Goal: Check status: Check status

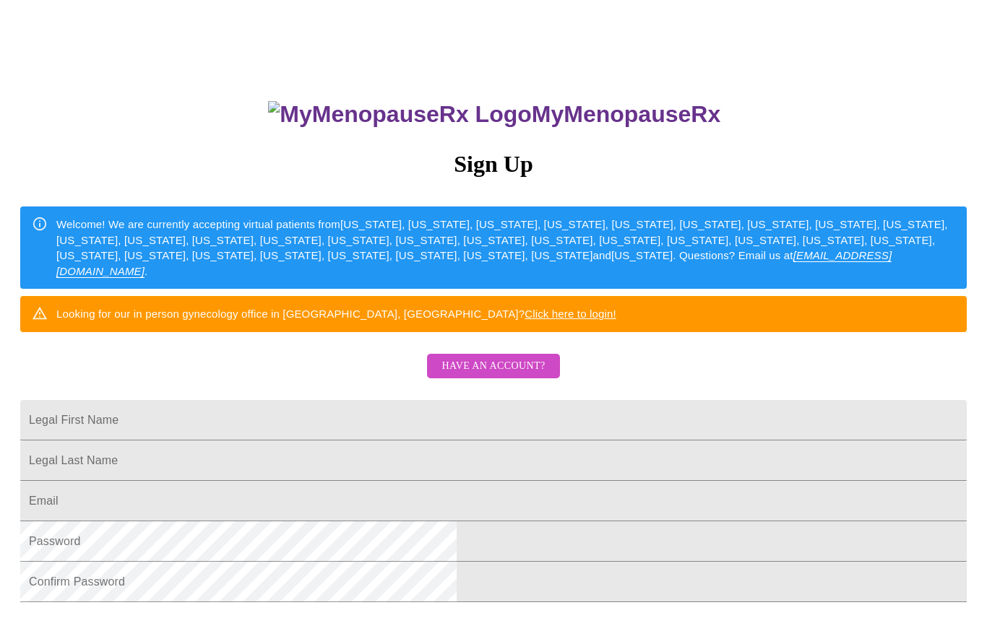
scroll to position [69, 0]
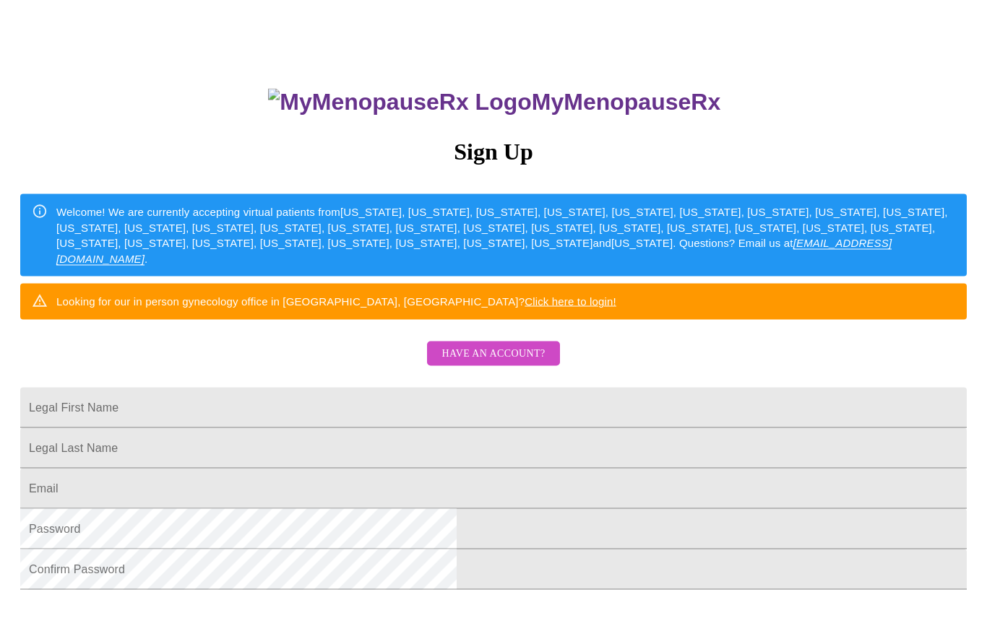
click at [517, 363] on span "Have an account?" at bounding box center [492, 354] width 103 height 18
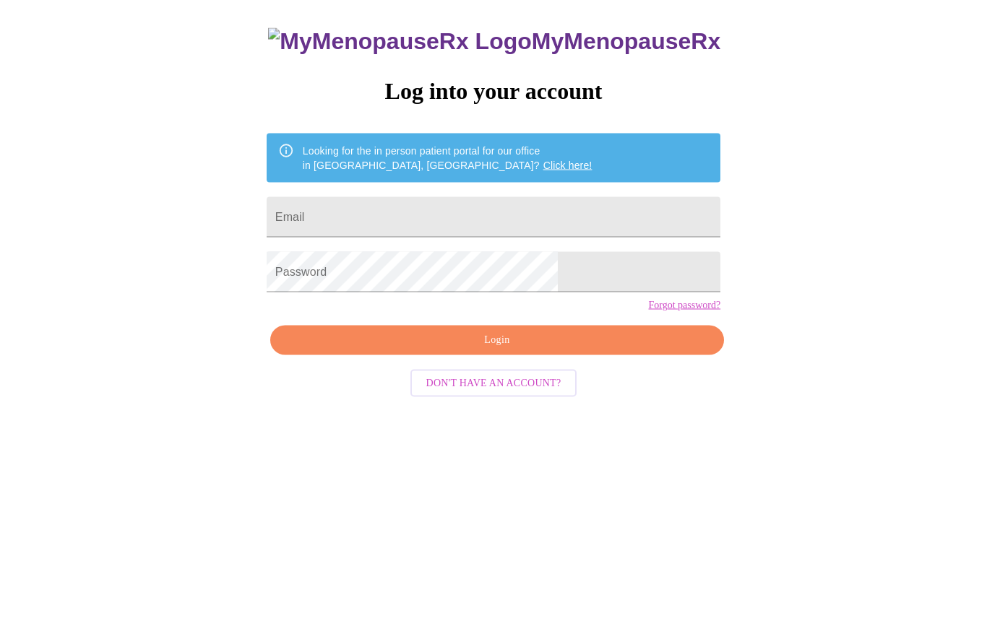
scroll to position [14, 0]
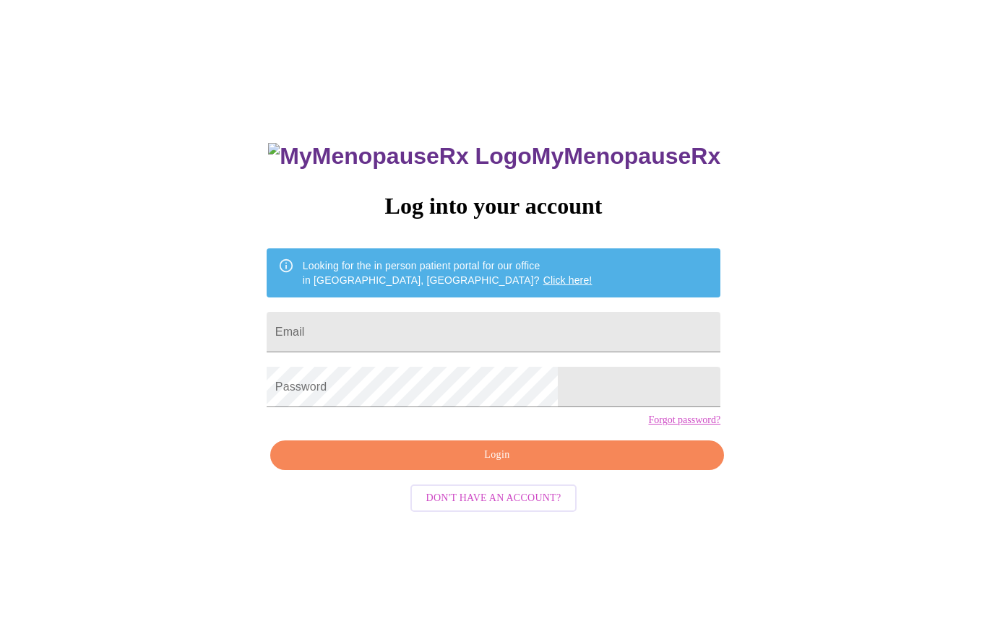
click at [583, 329] on input "Email" at bounding box center [494, 332] width 454 height 40
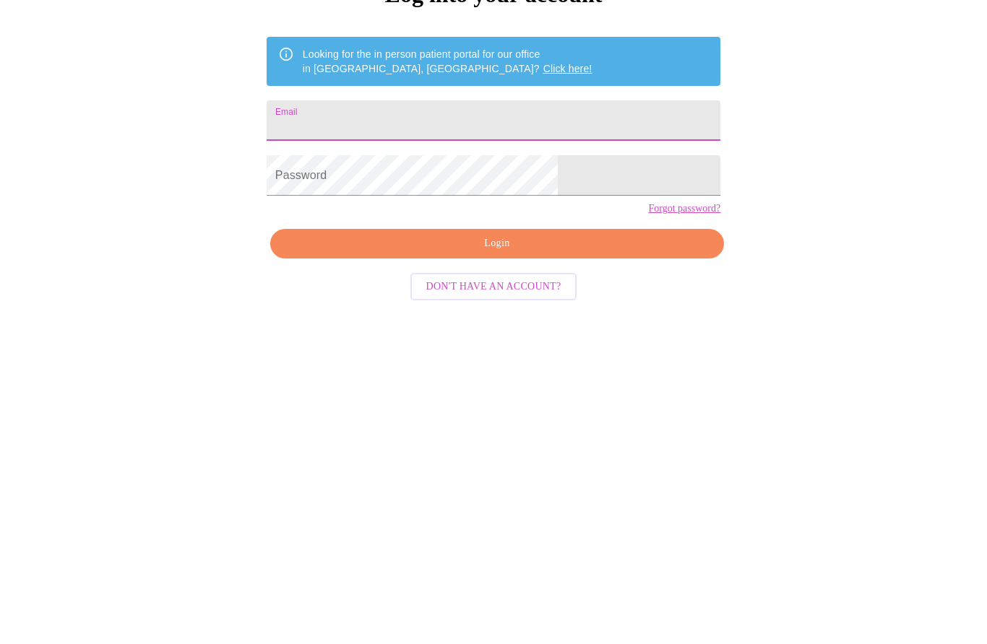
type input "nempko@gmail.com"
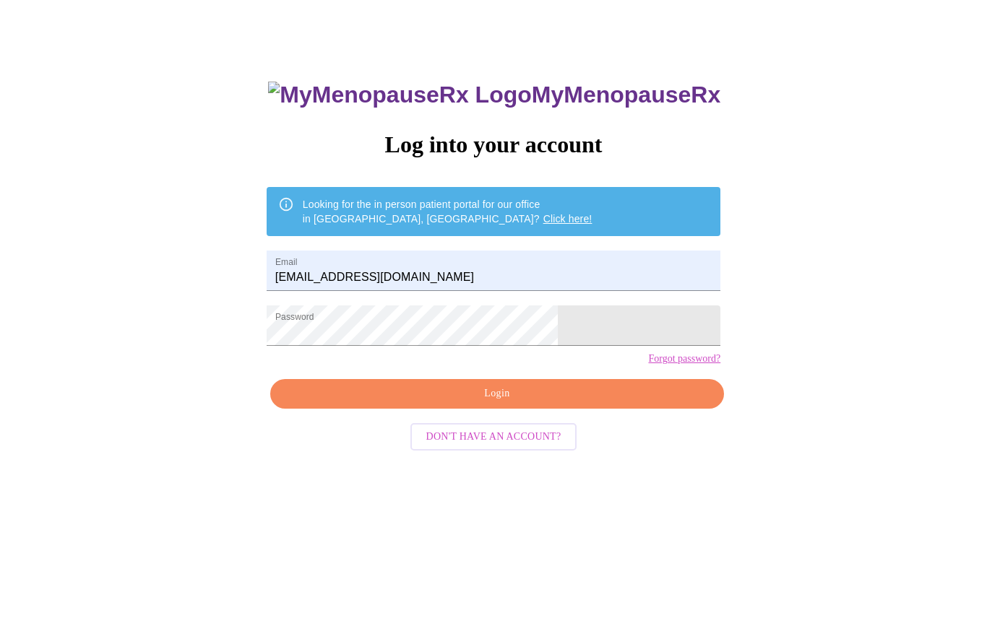
click at [535, 404] on span "Login" at bounding box center [497, 395] width 420 height 18
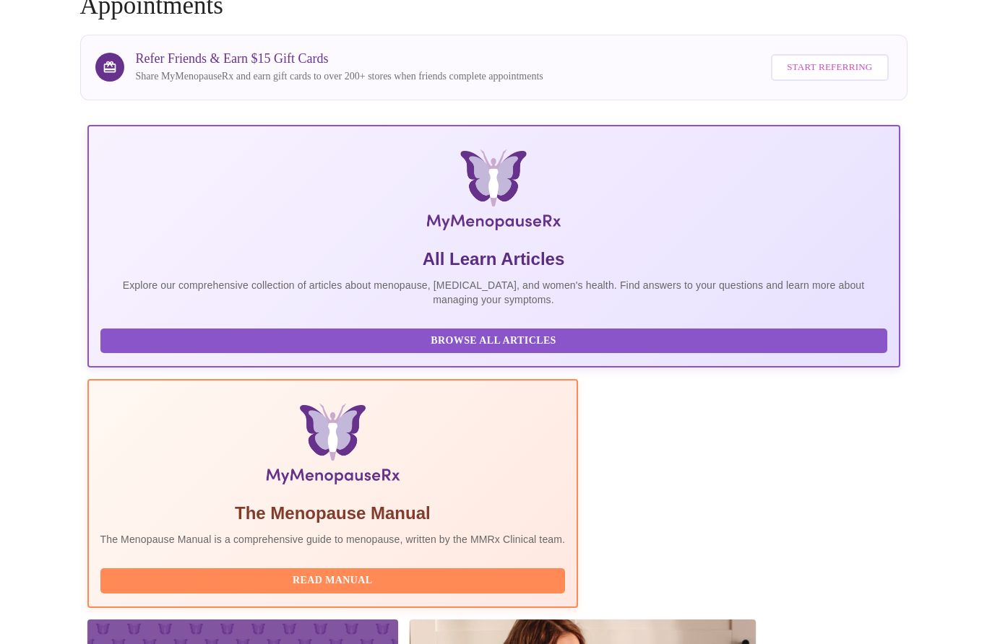
scroll to position [119, 0]
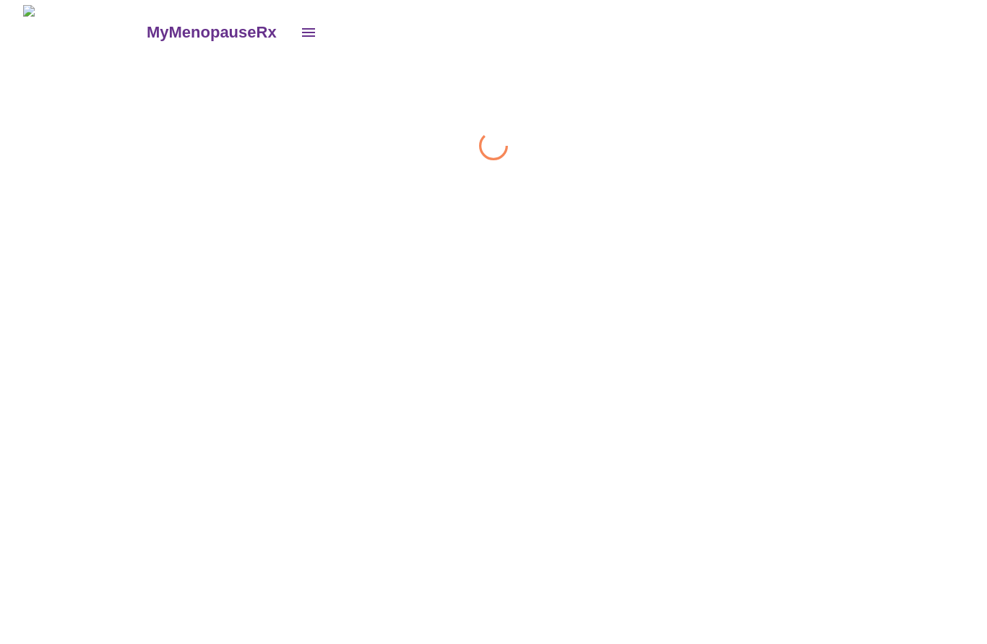
scroll to position [1, 0]
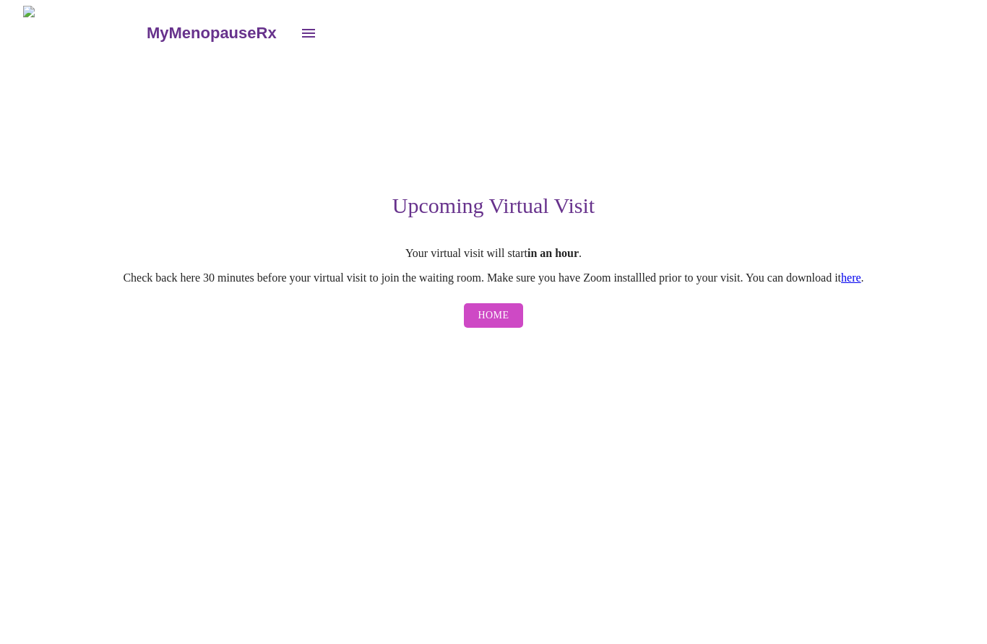
click at [497, 321] on span "Home" at bounding box center [493, 316] width 31 height 18
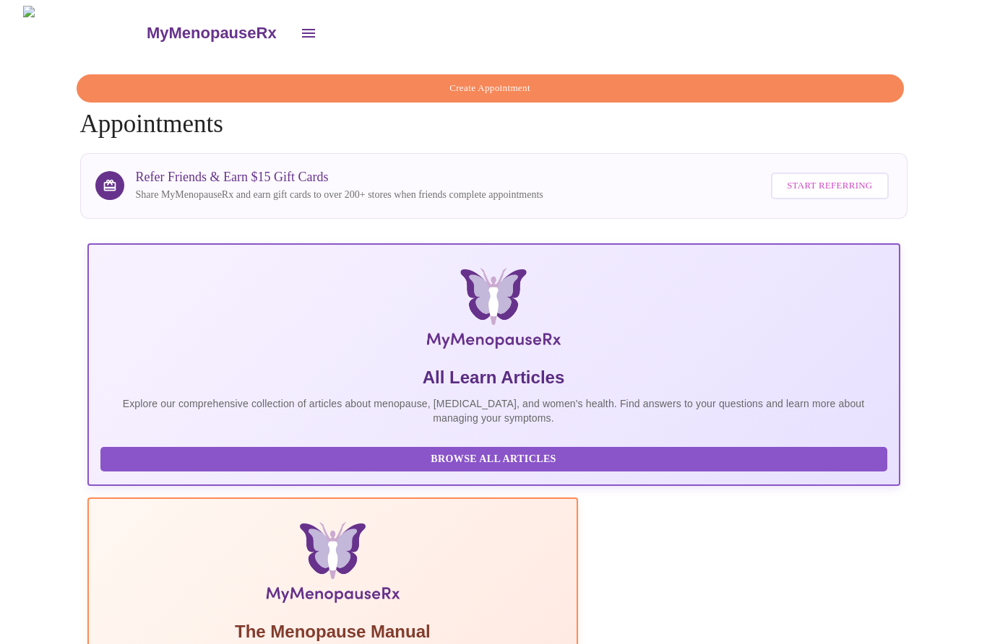
click at [300, 25] on icon "open drawer" at bounding box center [308, 33] width 17 height 17
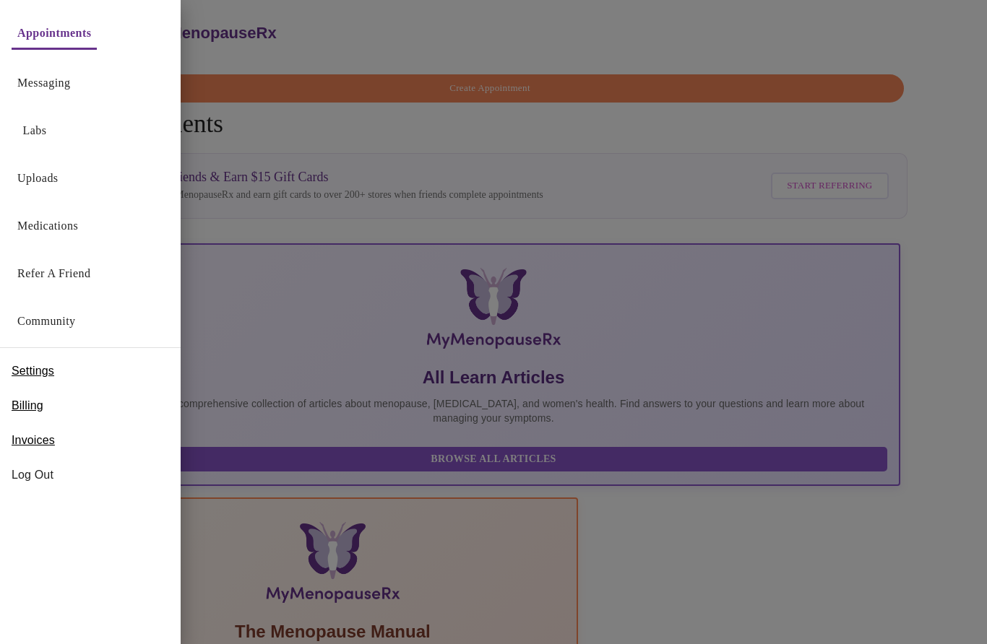
click at [58, 38] on link "Appointments" at bounding box center [54, 33] width 74 height 20
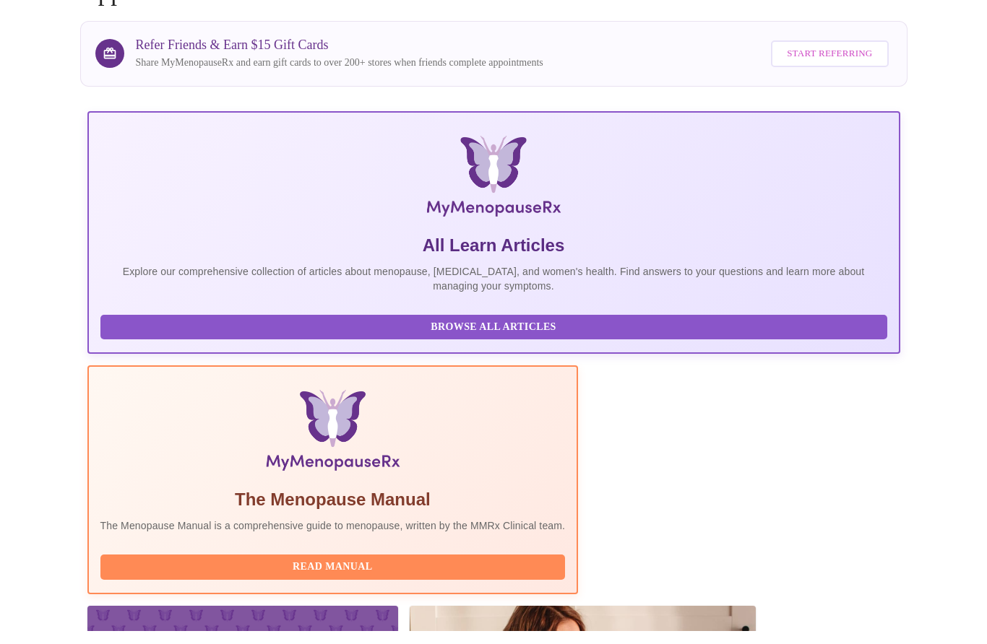
scroll to position [119, 0]
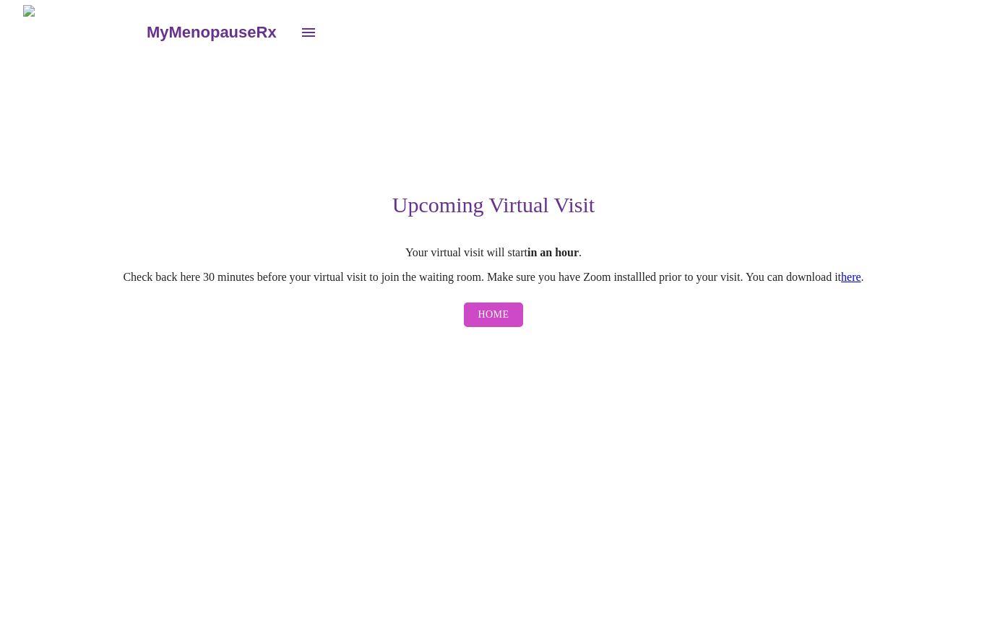
scroll to position [1, 0]
click at [861, 280] on link "here" at bounding box center [851, 278] width 20 height 12
click at [493, 325] on span "Home" at bounding box center [493, 316] width 31 height 18
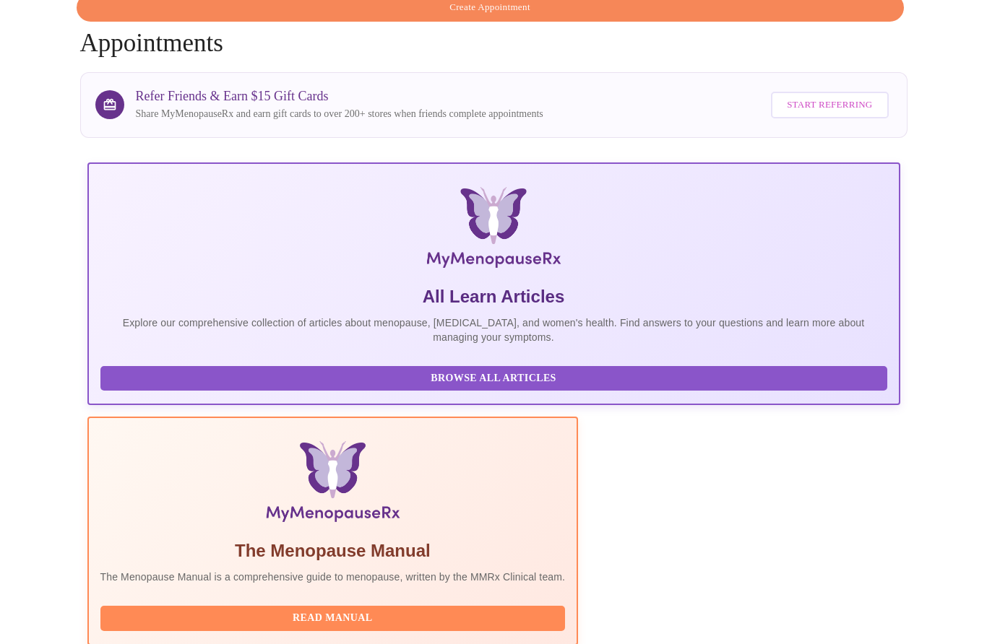
scroll to position [119, 0]
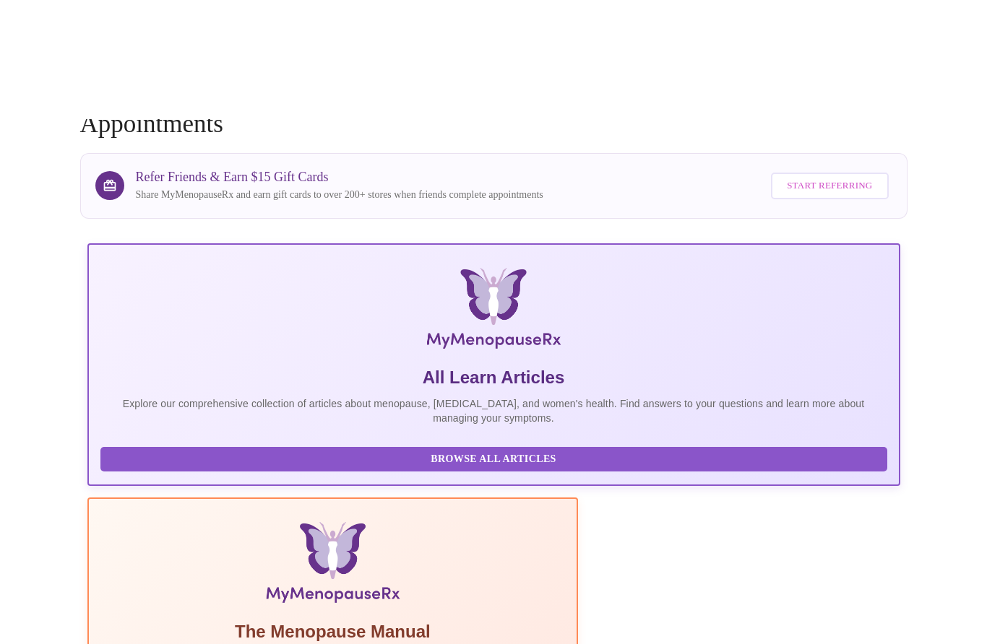
scroll to position [0, 0]
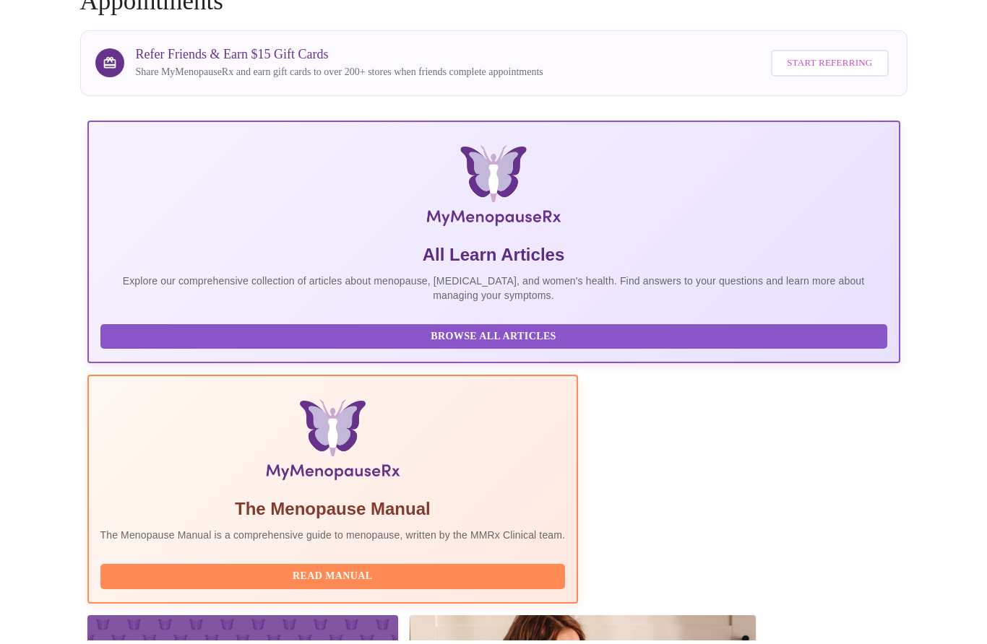
scroll to position [119, 0]
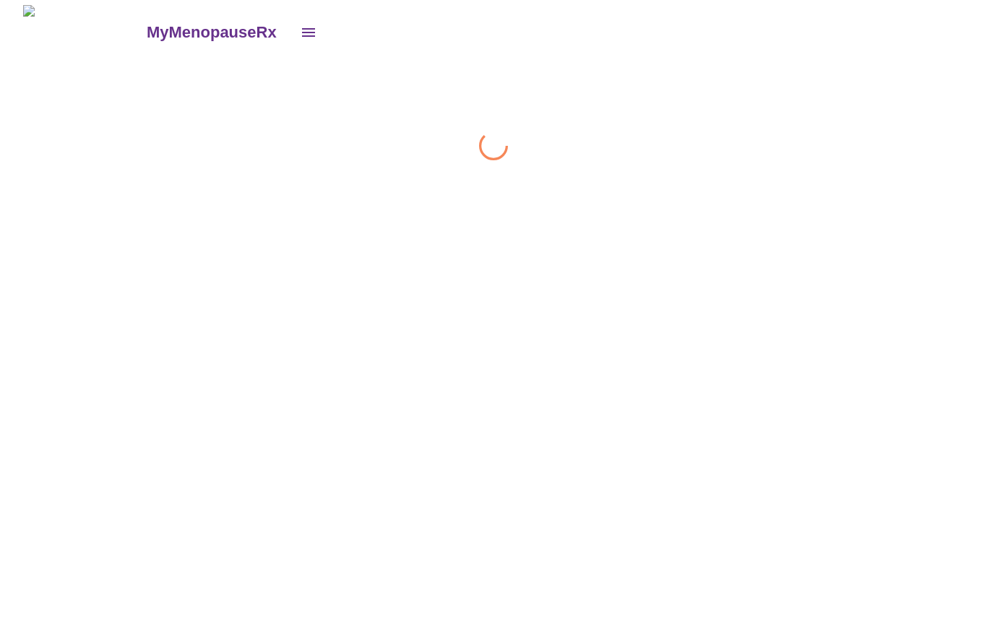
scroll to position [1, 0]
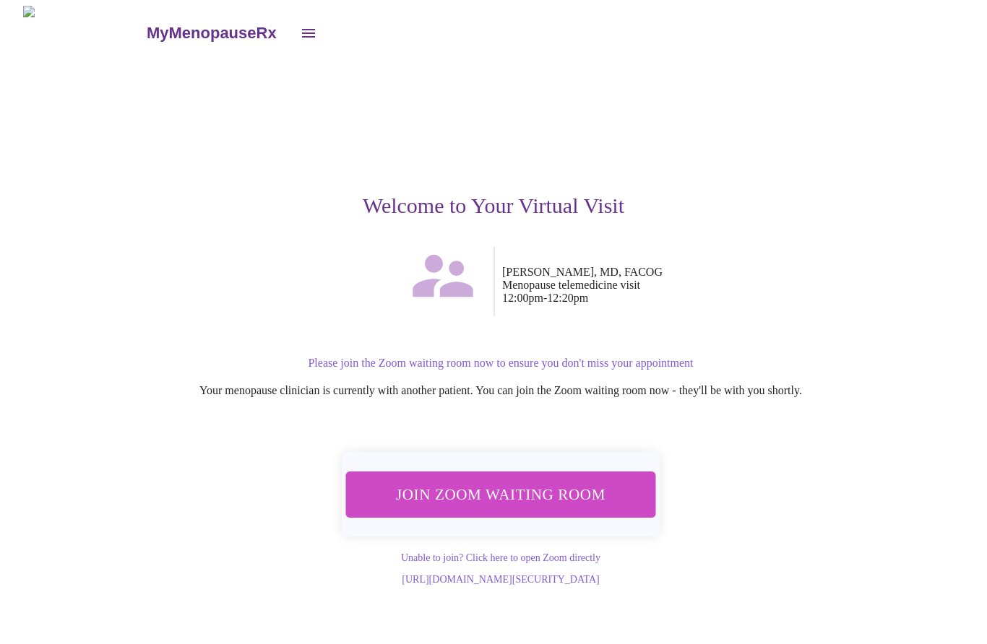
click at [513, 483] on span "Join Zoom Waiting Room" at bounding box center [501, 494] width 272 height 27
